Goal: Task Accomplishment & Management: Complete application form

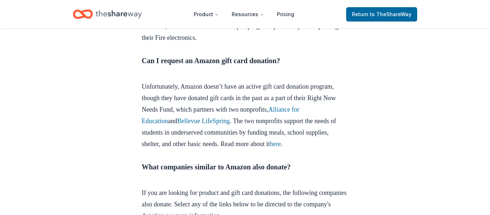
scroll to position [684, 0]
click at [175, 124] on link "Alliance for Education" at bounding box center [221, 114] width 158 height 19
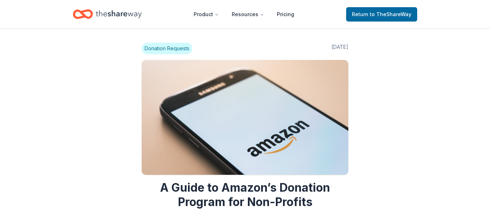
scroll to position [682, 0]
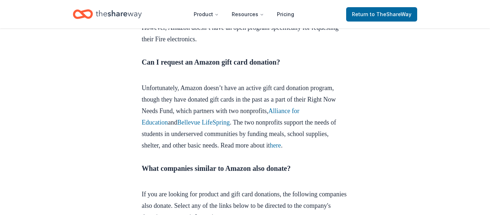
click at [230, 126] on link "Bellevue LifeSpring" at bounding box center [203, 122] width 52 height 7
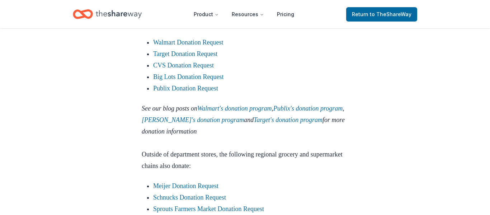
scroll to position [876, 0]
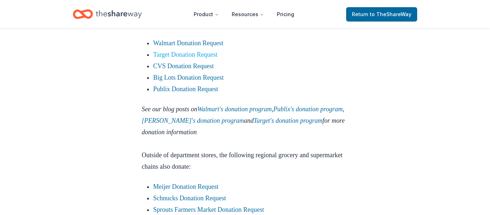
click at [196, 58] on link "Target Donation Request" at bounding box center [185, 54] width 64 height 7
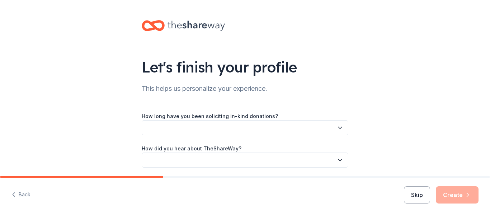
click at [410, 196] on button "Skip" at bounding box center [417, 194] width 26 height 17
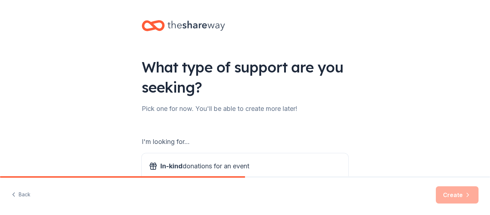
click at [410, 196] on div "Back Create" at bounding box center [245, 196] width 490 height 37
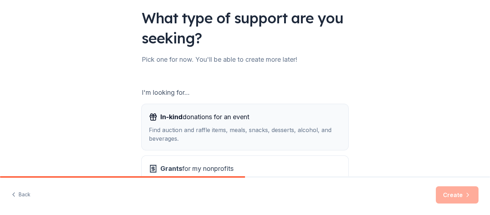
scroll to position [113, 0]
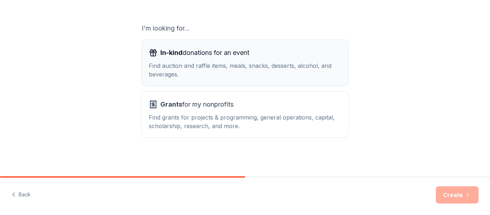
click at [257, 62] on div "Find auction and raffle items, meals, snacks, desserts, alcohol, and beverages." at bounding box center [245, 69] width 192 height 17
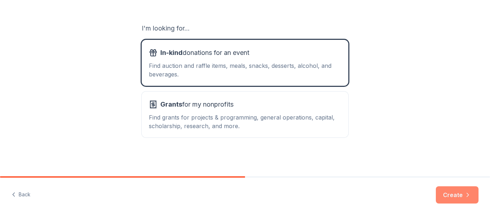
click at [449, 201] on button "Create" at bounding box center [457, 194] width 43 height 17
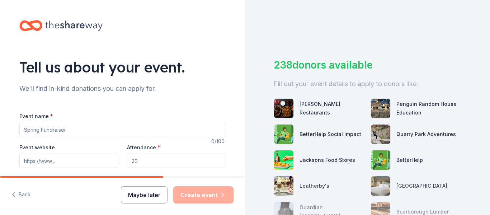
click at [142, 186] on button "Maybe later" at bounding box center [144, 194] width 47 height 17
click at [144, 202] on button "Maybe later" at bounding box center [144, 194] width 47 height 17
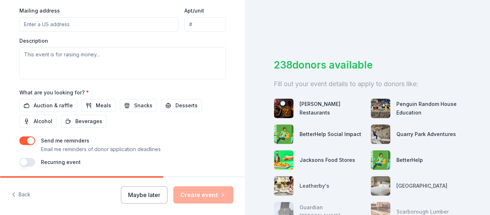
scroll to position [301, 0]
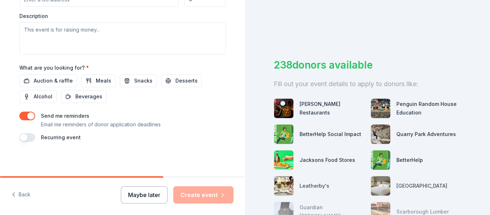
click at [156, 196] on button "Maybe later" at bounding box center [144, 194] width 47 height 17
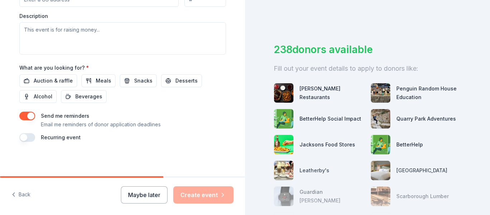
scroll to position [16, 0]
click at [433, 119] on div "Quarry Park Adventures" at bounding box center [426, 118] width 60 height 9
click at [386, 120] on img at bounding box center [380, 118] width 19 height 19
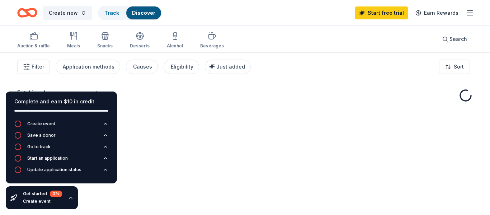
click at [241, 174] on div "Fetching donors, one moment..." at bounding box center [245, 159] width 490 height 215
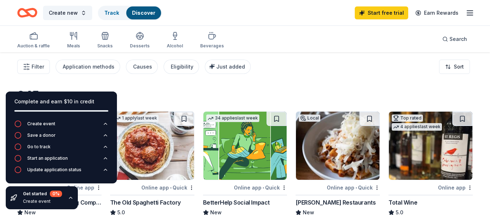
click at [70, 198] on icon "button" at bounding box center [71, 198] width 6 height 6
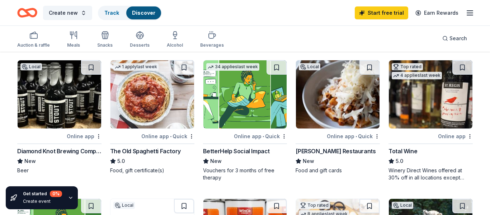
scroll to position [52, 0]
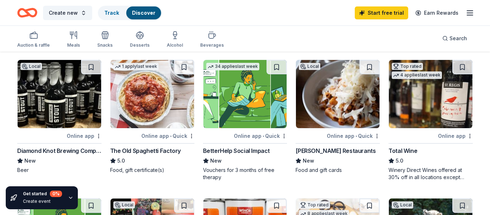
click at [147, 152] on div "The Old Spaghetti Factory" at bounding box center [145, 150] width 71 height 9
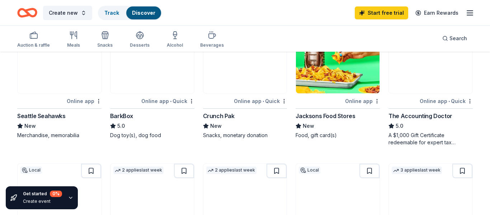
scroll to position [368, 0]
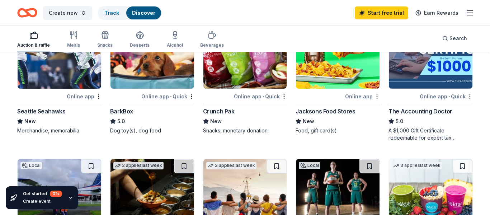
click at [36, 42] on div "Auction & raffle" at bounding box center [33, 45] width 33 height 6
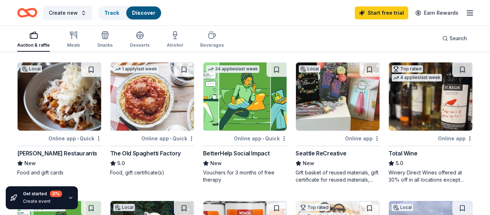
scroll to position [51, 0]
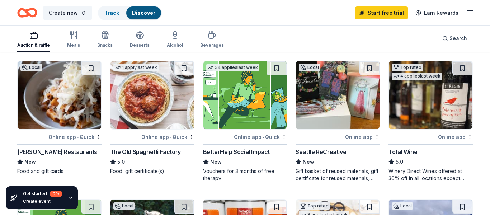
click at [250, 152] on div "BetterHelp Social Impact" at bounding box center [236, 151] width 67 height 9
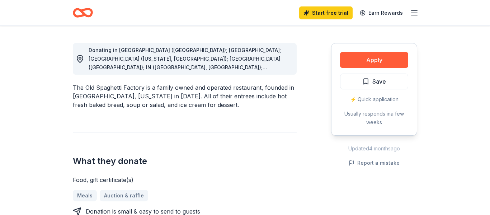
scroll to position [193, 0]
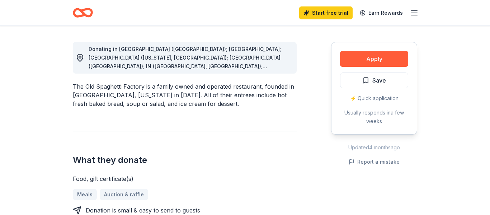
click at [282, 70] on div "Donating in [GEOGRAPHIC_DATA] ([GEOGRAPHIC_DATA]); [GEOGRAPHIC_DATA]; [GEOGRAPH…" at bounding box center [190, 58] width 202 height 26
click at [282, 68] on span "Donating in [GEOGRAPHIC_DATA] ([GEOGRAPHIC_DATA]); [GEOGRAPHIC_DATA]; [GEOGRAPH…" at bounding box center [186, 96] width 194 height 101
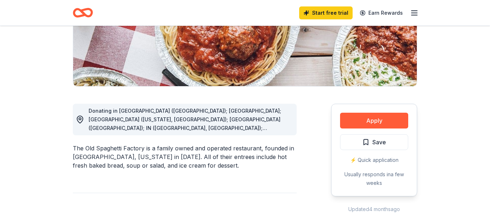
scroll to position [123, 0]
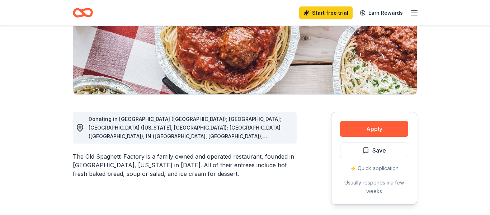
click at [241, 133] on span "Donating in [GEOGRAPHIC_DATA] ([GEOGRAPHIC_DATA]); [GEOGRAPHIC_DATA]; [GEOGRAPH…" at bounding box center [186, 166] width 194 height 101
click at [80, 129] on icon at bounding box center [80, 127] width 9 height 9
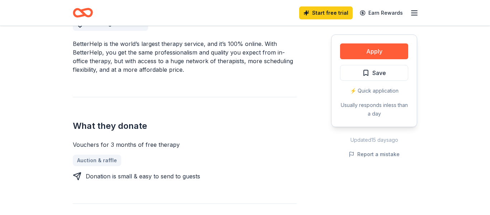
scroll to position [218, 0]
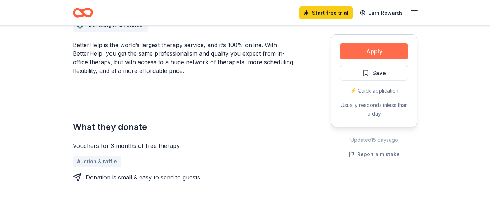
click at [399, 52] on button "Apply" at bounding box center [374, 51] width 68 height 16
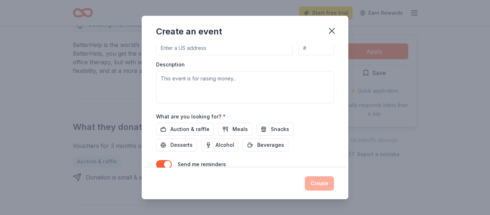
scroll to position [185, 0]
click at [238, 62] on div "Description" at bounding box center [245, 83] width 178 height 42
click at [206, 132] on span "Auction & raffle" at bounding box center [189, 130] width 39 height 9
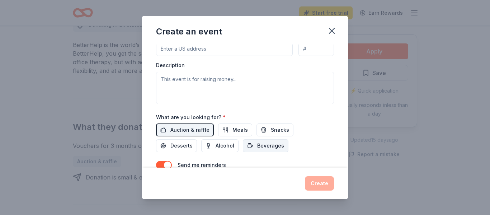
click at [257, 143] on span "Beverages" at bounding box center [270, 145] width 27 height 9
click at [243, 141] on button "Beverages" at bounding box center [266, 145] width 46 height 13
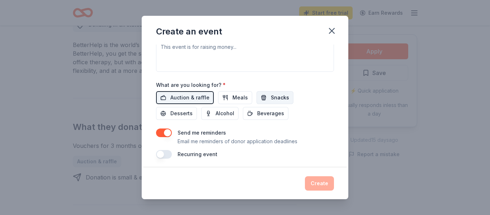
scroll to position [220, 0]
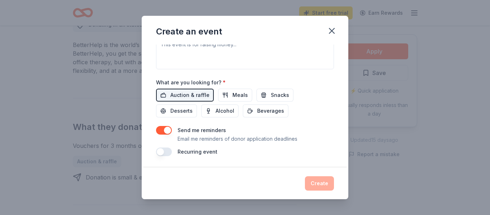
click at [164, 154] on button "button" at bounding box center [164, 151] width 16 height 9
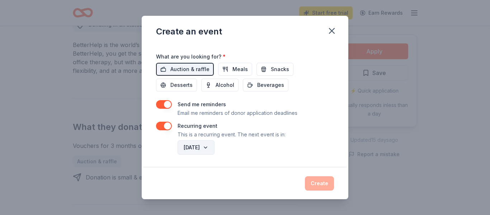
click at [205, 145] on button "October 2026" at bounding box center [196, 147] width 37 height 14
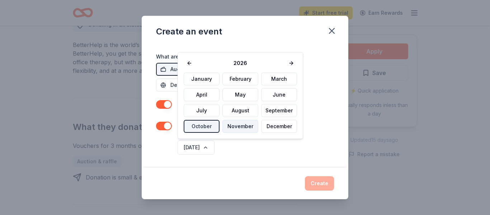
click at [235, 125] on button "November" at bounding box center [240, 126] width 36 height 13
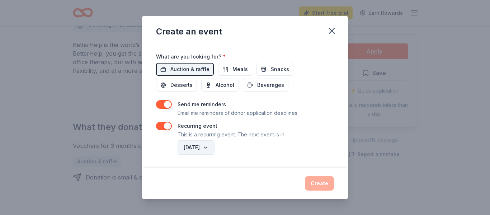
click at [215, 153] on button "November 2026" at bounding box center [196, 147] width 37 height 14
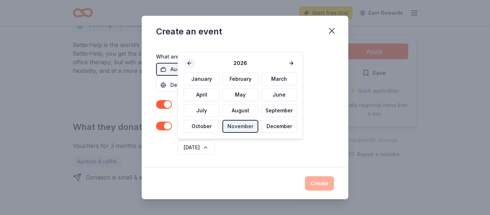
click at [186, 62] on button at bounding box center [189, 63] width 11 height 10
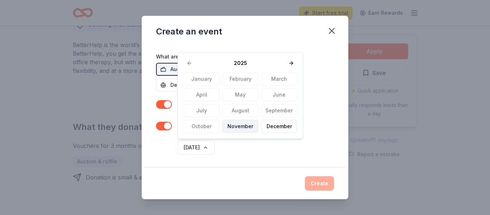
click at [236, 127] on button "November" at bounding box center [240, 126] width 36 height 13
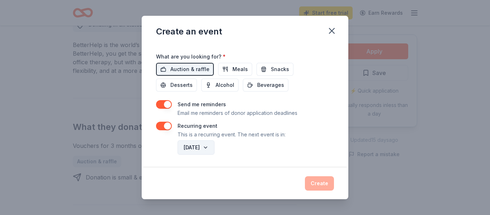
click at [215, 145] on button "November 2025" at bounding box center [196, 147] width 37 height 14
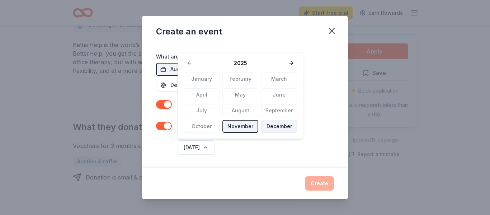
click at [289, 122] on button "December" at bounding box center [279, 126] width 36 height 13
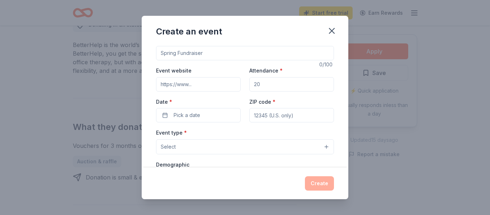
scroll to position [0, 0]
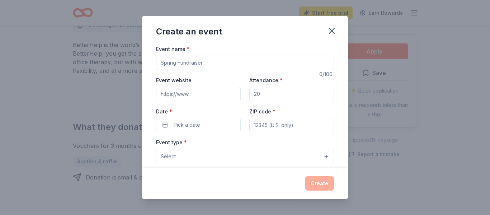
click at [231, 65] on input "Event name *" at bounding box center [245, 63] width 178 height 14
click at [288, 95] on input "Attendance *" at bounding box center [291, 94] width 85 height 14
type input "15"
click at [210, 126] on button "Pick a date" at bounding box center [198, 125] width 85 height 14
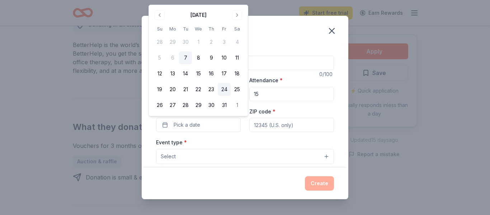
click at [222, 90] on button "24" at bounding box center [224, 89] width 13 height 13
click at [169, 73] on button "13" at bounding box center [172, 73] width 13 height 13
click at [300, 128] on input "ZIP code *" at bounding box center [291, 125] width 85 height 14
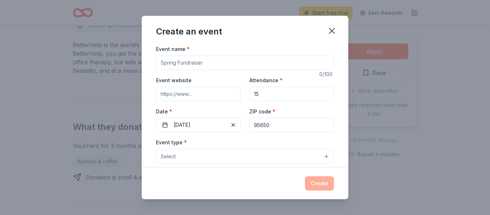
type input "95650"
click at [184, 57] on input "Event name *" at bounding box center [245, 63] width 178 height 14
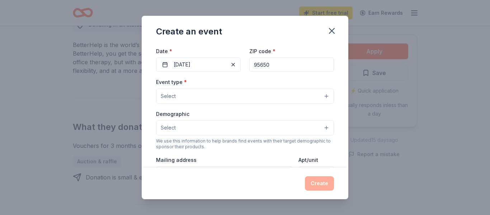
scroll to position [62, 0]
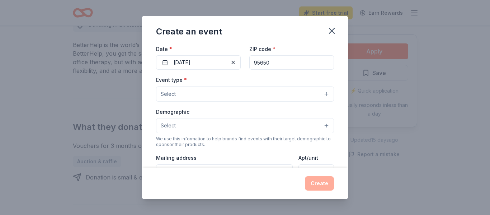
type input "Wellness Center Mental Health Support"
click at [232, 97] on button "Select" at bounding box center [245, 93] width 178 height 15
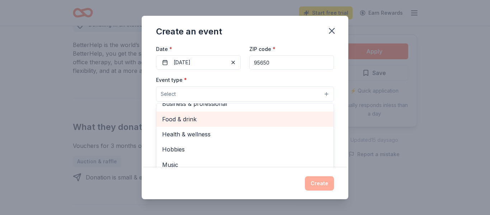
scroll to position [24, 0]
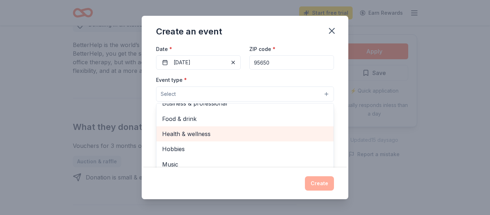
click at [214, 136] on span "Health & wellness" at bounding box center [245, 133] width 166 height 9
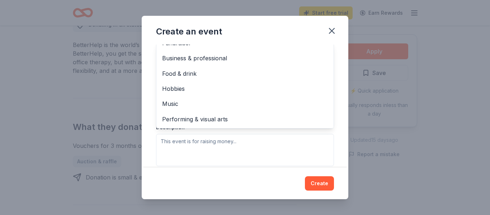
click at [215, 138] on div "Event type * Health & wellness Fundraiser Business & professional Food & drink …" at bounding box center [245, 90] width 178 height 152
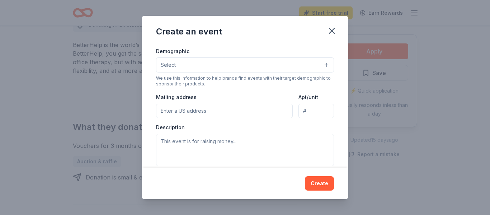
scroll to position [51, 0]
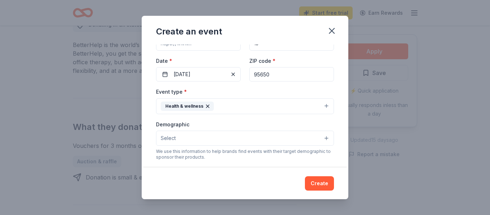
click at [214, 137] on button "Select" at bounding box center [245, 138] width 178 height 15
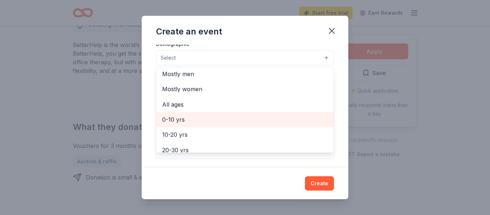
scroll to position [19, 0]
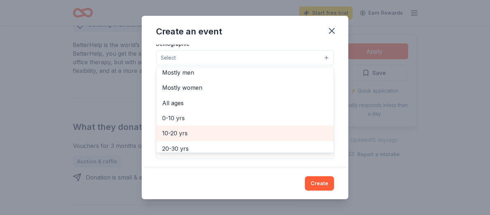
click at [203, 134] on span "10-20 yrs" at bounding box center [245, 132] width 166 height 9
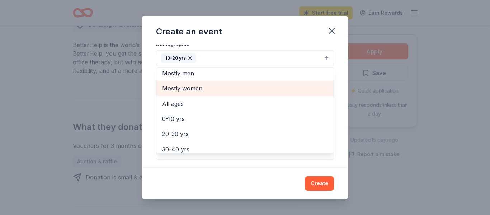
scroll to position [0, 0]
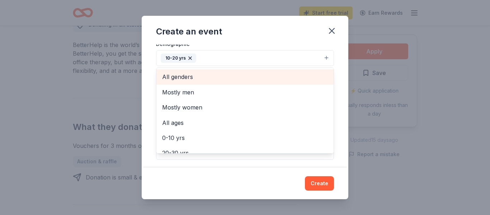
click at [200, 80] on span "All genders" at bounding box center [245, 76] width 166 height 9
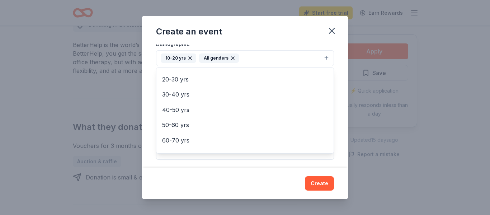
scroll to position [59, 0]
click at [337, 110] on div "Event name * Wellness Center Mental Health Support 37 /100 Event website Attend…" at bounding box center [245, 105] width 207 height 123
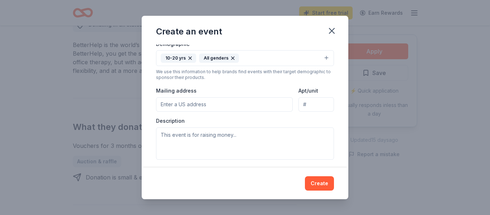
click at [252, 106] on input "Mailing address" at bounding box center [224, 104] width 137 height 14
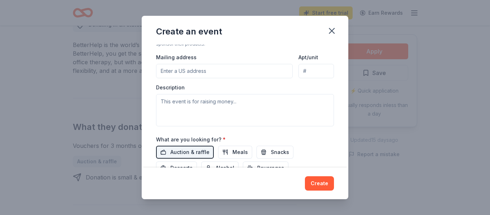
scroll to position [165, 0]
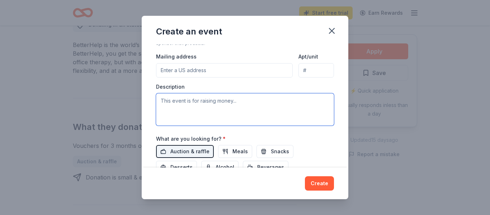
click at [253, 99] on textarea at bounding box center [245, 109] width 178 height 32
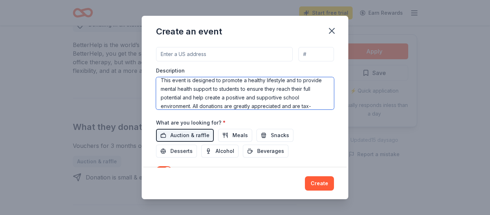
scroll to position [184, 0]
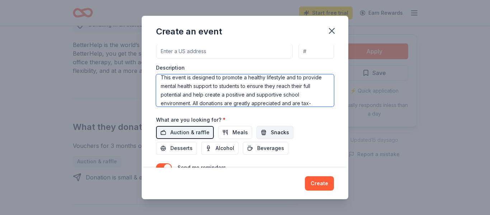
type textarea "This event is designed to promote a healthy lifestyle and to provide mental hea…"
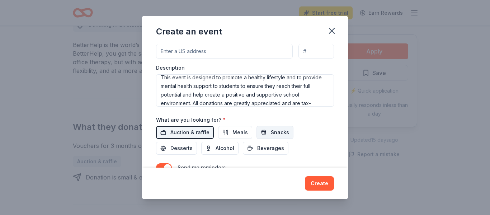
click at [277, 133] on span "Snacks" at bounding box center [280, 132] width 18 height 9
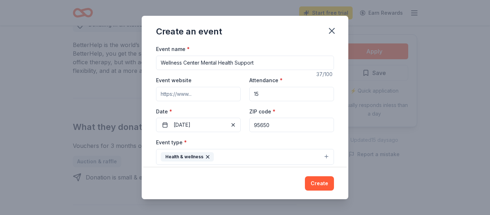
scroll to position [247, 0]
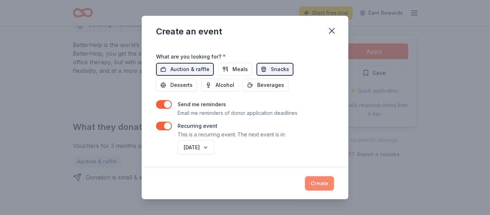
click at [321, 181] on button "Create" at bounding box center [319, 183] width 29 height 14
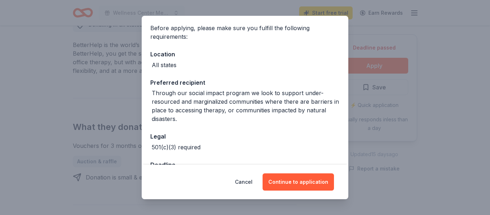
scroll to position [78, 0]
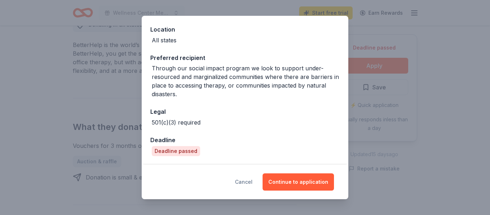
click at [245, 180] on button "Cancel" at bounding box center [244, 181] width 18 height 17
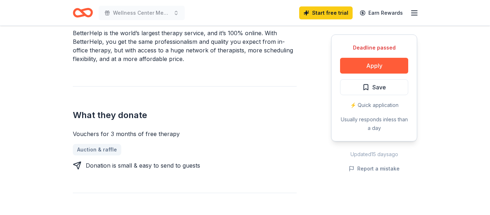
scroll to position [291, 0]
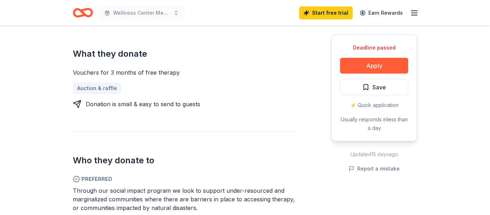
click at [376, 50] on div "Deadline passed" at bounding box center [374, 47] width 68 height 9
click at [355, 70] on button "Apply" at bounding box center [374, 66] width 68 height 16
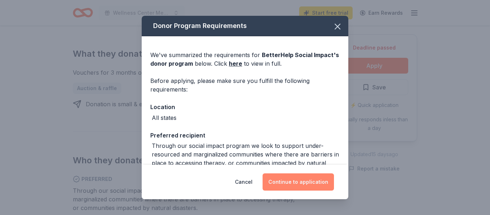
click at [295, 181] on button "Continue to application" at bounding box center [298, 181] width 71 height 17
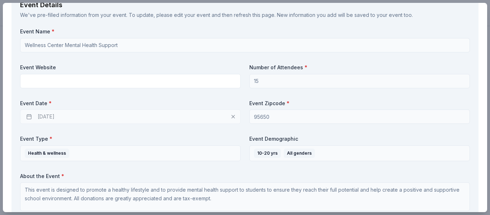
scroll to position [275, 0]
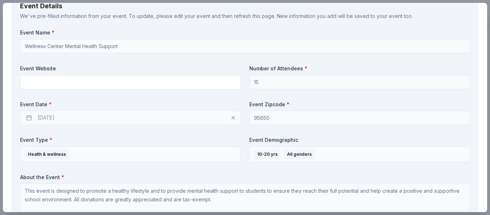
click at [194, 122] on div "10/12/2025" at bounding box center [130, 118] width 221 height 14
click at [235, 117] on div "10/12/2025" at bounding box center [130, 118] width 221 height 14
click at [232, 118] on div "10/12/2025" at bounding box center [130, 118] width 221 height 14
click at [196, 118] on div "10/12/2025" at bounding box center [130, 118] width 221 height 14
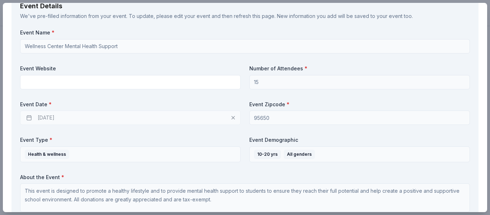
click at [196, 118] on div "10/12/2025" at bounding box center [130, 118] width 221 height 14
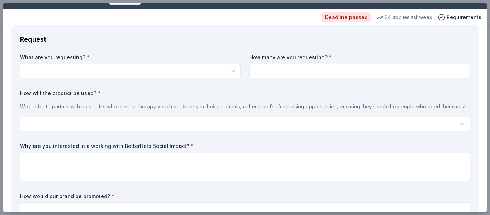
scroll to position [0, 0]
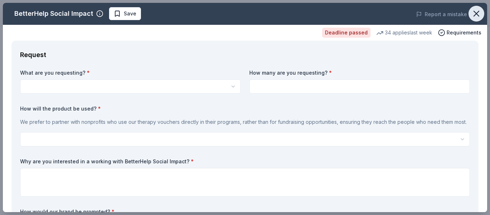
click at [477, 15] on icon "button" at bounding box center [476, 13] width 5 height 5
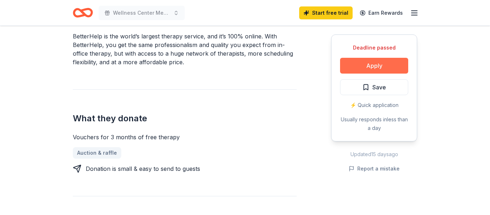
scroll to position [216, 0]
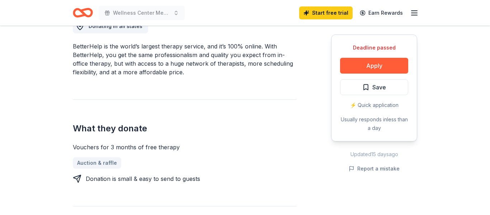
click at [412, 15] on line "button" at bounding box center [415, 15] width 6 height 0
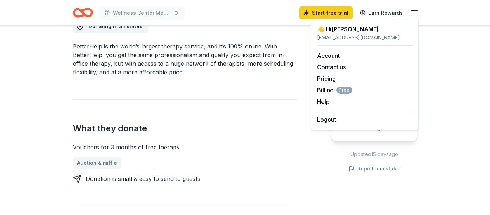
click at [414, 14] on icon "button" at bounding box center [414, 13] width 9 height 9
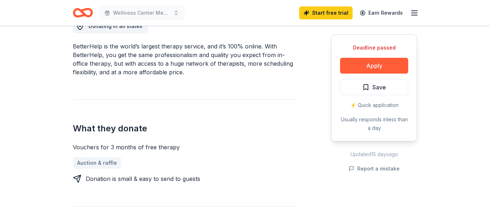
click at [412, 14] on icon "button" at bounding box center [414, 13] width 9 height 9
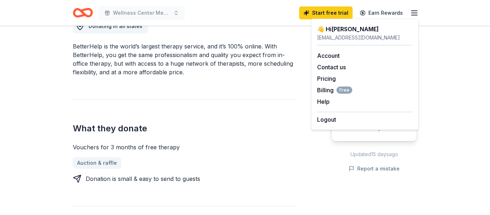
click at [337, 28] on div "👋 Hi Mollie" at bounding box center [364, 29] width 95 height 9
click at [304, 42] on div "Donating in all states BetterHelp is the world’s largest therapy service, and i…" at bounding box center [245, 200] width 344 height 396
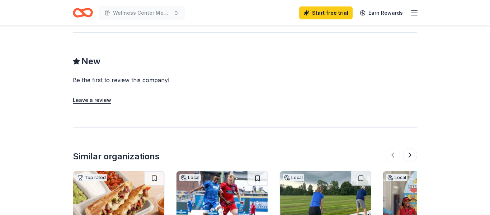
scroll to position [0, 0]
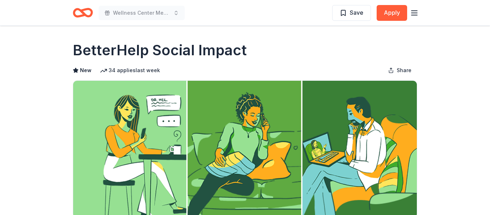
click at [85, 11] on icon "Home" at bounding box center [83, 12] width 20 height 17
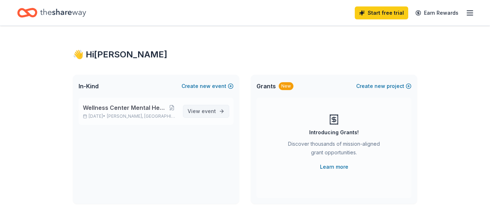
click at [203, 113] on span "event" at bounding box center [209, 111] width 14 height 6
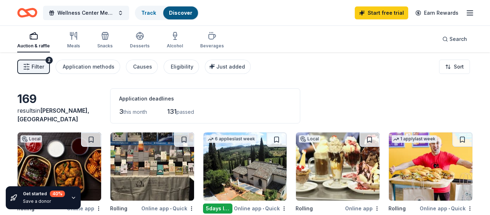
click at [155, 106] on div "3 this month 131 passed" at bounding box center [205, 111] width 172 height 11
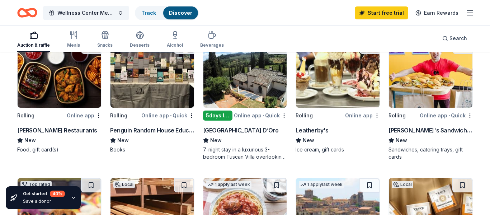
scroll to position [93, 0]
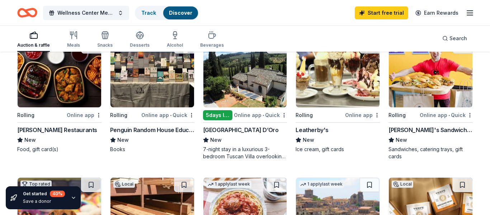
click at [305, 128] on div "Leatherby's" at bounding box center [312, 130] width 33 height 9
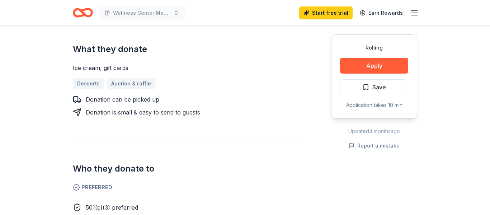
scroll to position [293, 0]
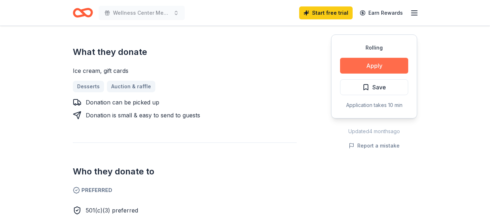
click at [368, 66] on button "Apply" at bounding box center [374, 66] width 68 height 16
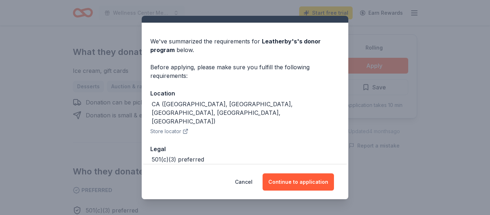
scroll to position [34, 0]
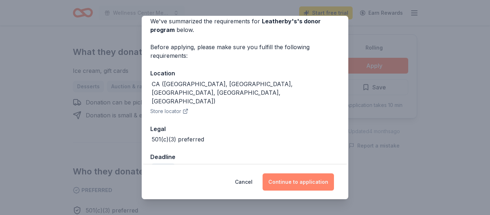
click at [296, 180] on button "Continue to application" at bounding box center [298, 181] width 71 height 17
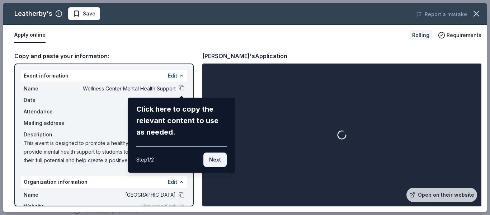
click at [214, 158] on button "Next" at bounding box center [214, 159] width 23 height 14
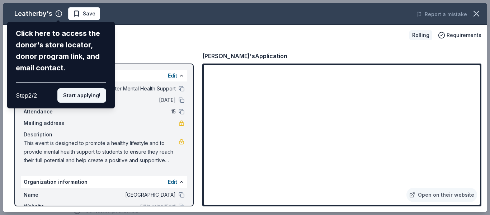
click at [94, 101] on button "Start applying!" at bounding box center [81, 95] width 49 height 14
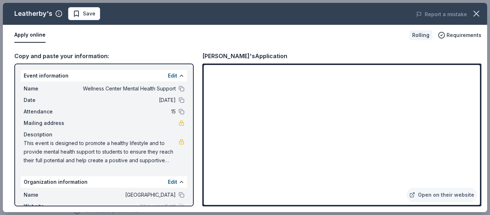
click at [441, 192] on div "[PERSON_NAME] Save Report a mistake Apply online Rolling Requirements Copy and …" at bounding box center [245, 107] width 484 height 209
click at [441, 195] on div "[PERSON_NAME] Save Report a mistake Apply online Rolling Requirements Copy and …" at bounding box center [245, 107] width 484 height 209
click at [404, 134] on div "[PERSON_NAME] Save Report a mistake Apply online Rolling Requirements Copy and …" at bounding box center [245, 107] width 484 height 209
click at [221, 79] on div "[PERSON_NAME] Save Report a mistake Apply online Rolling Requirements Copy and …" at bounding box center [245, 107] width 484 height 209
click at [417, 193] on div "[PERSON_NAME] Save Report a mistake Apply online Rolling Requirements Copy and …" at bounding box center [245, 107] width 484 height 209
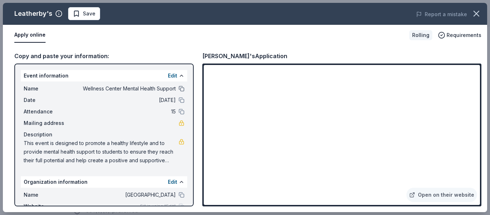
click at [180, 87] on button at bounding box center [182, 89] width 6 height 6
